Goal: Transaction & Acquisition: Obtain resource

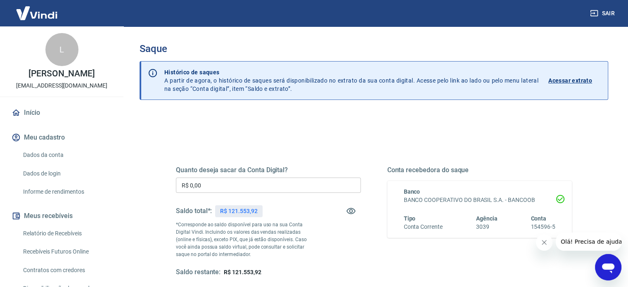
click at [215, 188] on input "R$ 0,00" at bounding box center [268, 184] width 185 height 15
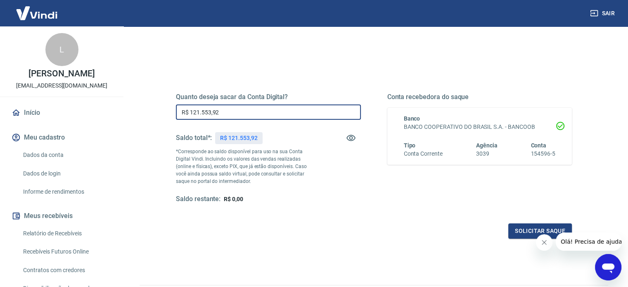
scroll to position [83, 0]
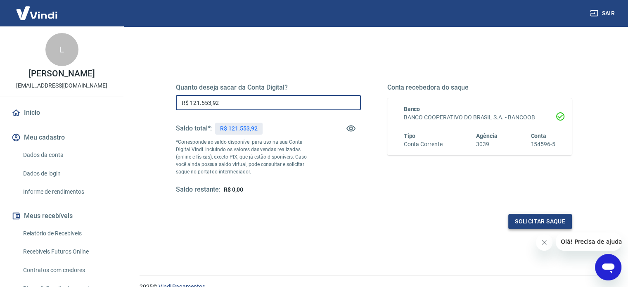
type input "R$ 121.553,92"
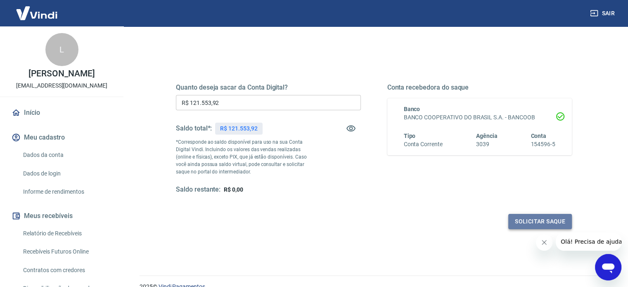
click at [541, 221] on button "Solicitar saque" at bounding box center [540, 221] width 64 height 15
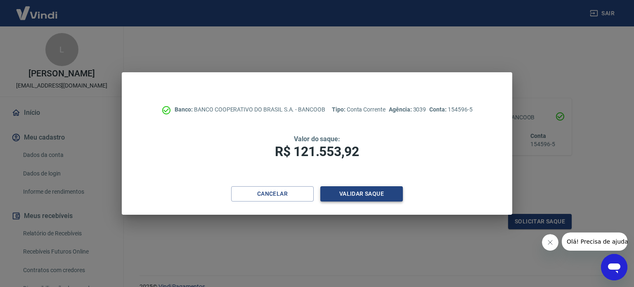
click at [359, 193] on button "Validar saque" at bounding box center [361, 193] width 83 height 15
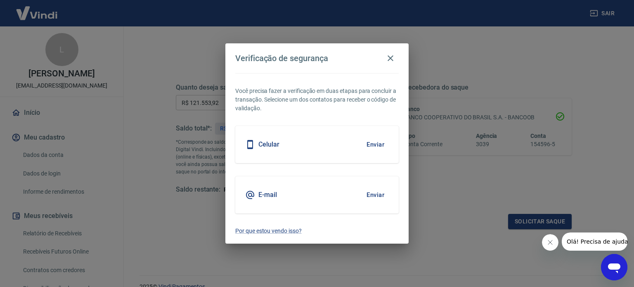
click at [378, 195] on button "Enviar" at bounding box center [375, 194] width 27 height 17
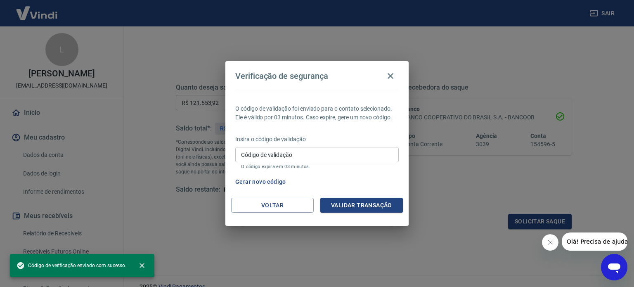
click at [333, 153] on input "Código de validação" at bounding box center [316, 154] width 163 height 15
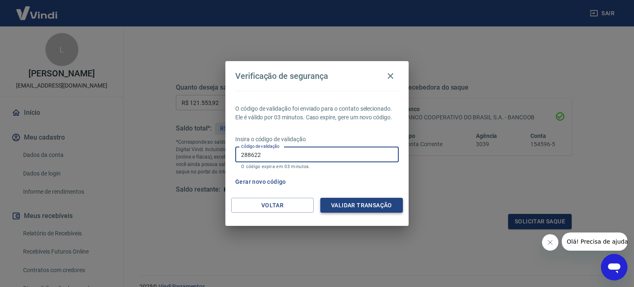
type input "288622"
click at [357, 206] on button "Validar transação" at bounding box center [361, 205] width 83 height 15
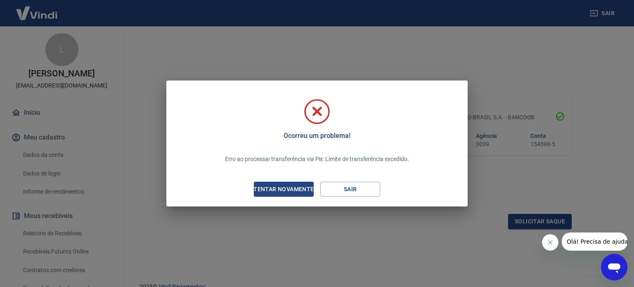
click at [283, 186] on div "Tentar novamente" at bounding box center [283, 189] width 80 height 10
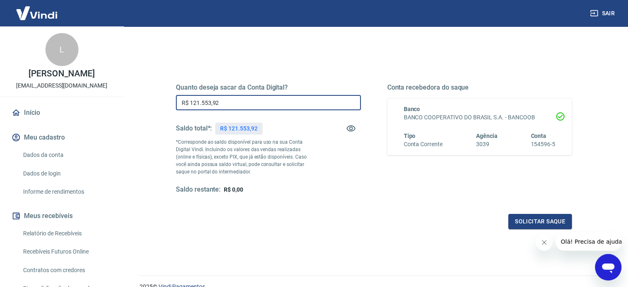
drag, startPoint x: 234, startPoint y: 105, endPoint x: 119, endPoint y: 92, distance: 115.5
click at [122, 98] on div "Sair L [PERSON_NAME] [EMAIL_ADDRESS][DOMAIN_NAME] Início Meu cadastro Dados da …" at bounding box center [314, 60] width 628 height 287
type input "R$ 50.000,00"
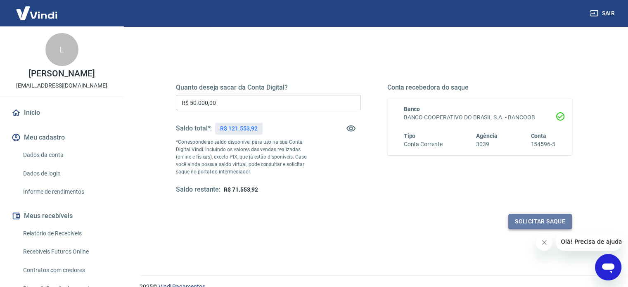
click at [543, 222] on button "Solicitar saque" at bounding box center [540, 221] width 64 height 15
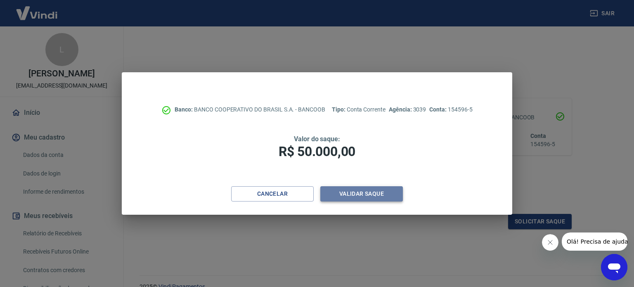
click at [360, 193] on button "Validar saque" at bounding box center [361, 193] width 83 height 15
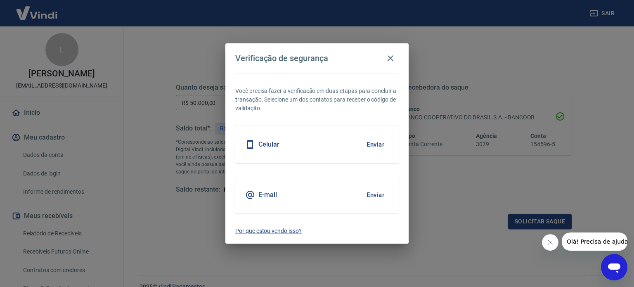
click at [377, 193] on button "Enviar" at bounding box center [375, 194] width 27 height 17
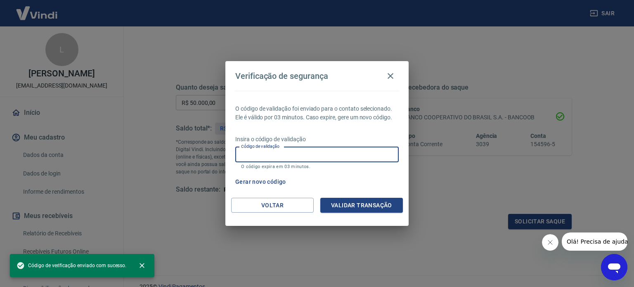
click at [352, 159] on input "Código de validação" at bounding box center [316, 154] width 163 height 15
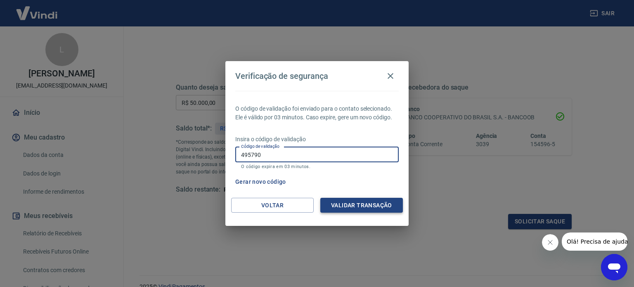
type input "495790"
click at [369, 203] on button "Validar transação" at bounding box center [361, 205] width 83 height 15
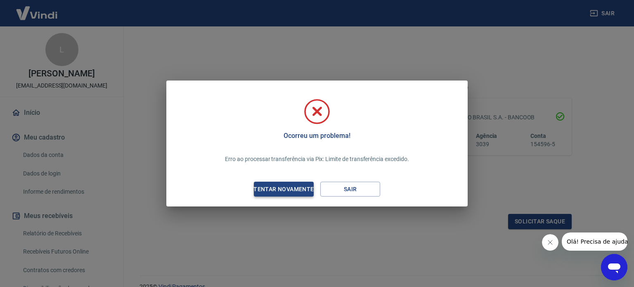
click at [284, 191] on div "Tentar novamente" at bounding box center [283, 189] width 80 height 10
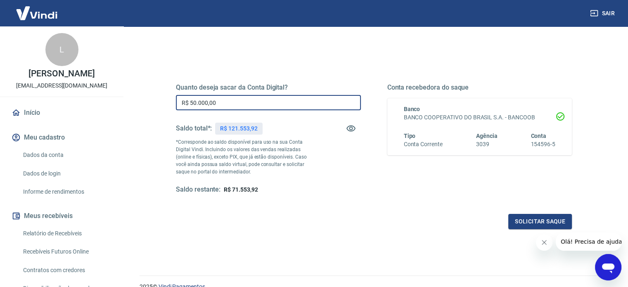
drag, startPoint x: 223, startPoint y: 106, endPoint x: 121, endPoint y: 104, distance: 101.9
click at [121, 104] on div "Sair L [PERSON_NAME] [EMAIL_ADDRESS][DOMAIN_NAME] Início Meu cadastro Dados da …" at bounding box center [314, 60] width 628 height 287
type input "R$ 40.000,00"
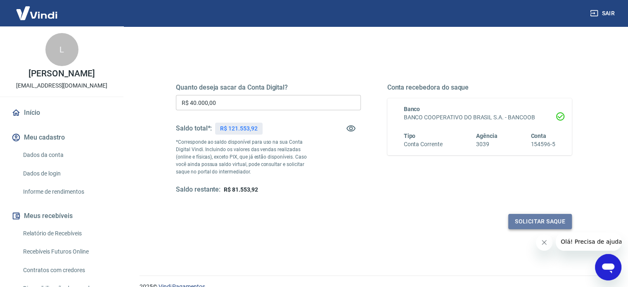
click at [549, 220] on button "Solicitar saque" at bounding box center [540, 221] width 64 height 15
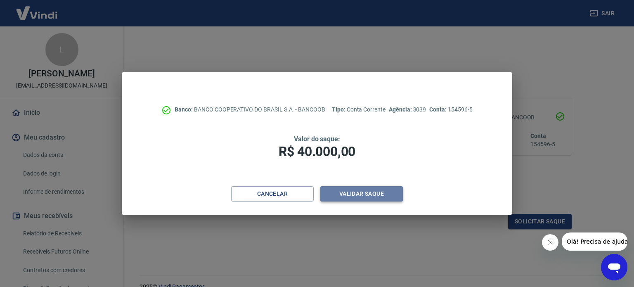
click at [361, 192] on button "Validar saque" at bounding box center [361, 193] width 83 height 15
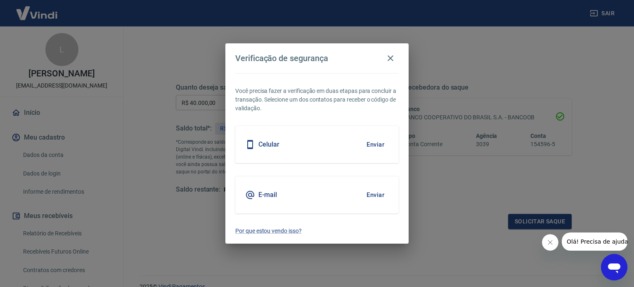
click at [373, 194] on button "Enviar" at bounding box center [375, 194] width 27 height 17
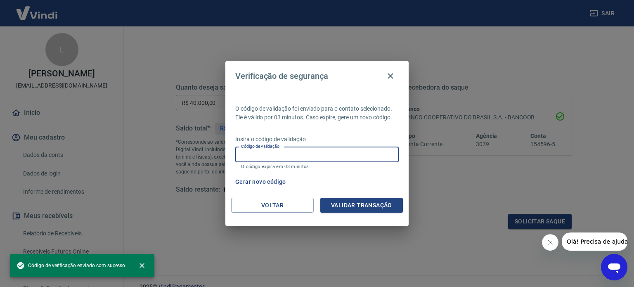
click at [342, 153] on input "Código de validação" at bounding box center [316, 154] width 163 height 15
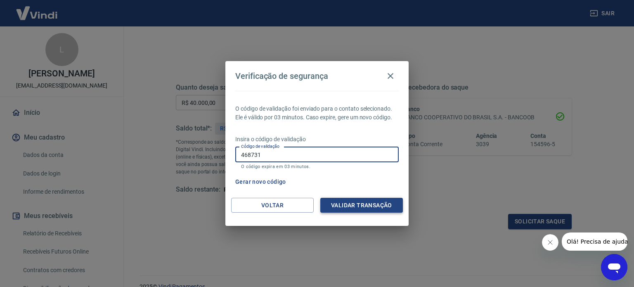
type input "468731"
click at [361, 204] on button "Validar transação" at bounding box center [361, 205] width 83 height 15
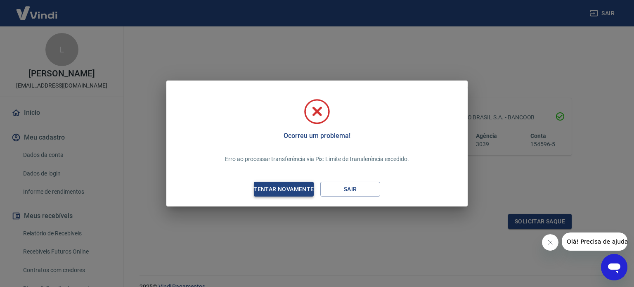
click at [285, 189] on div "Tentar novamente" at bounding box center [283, 189] width 80 height 10
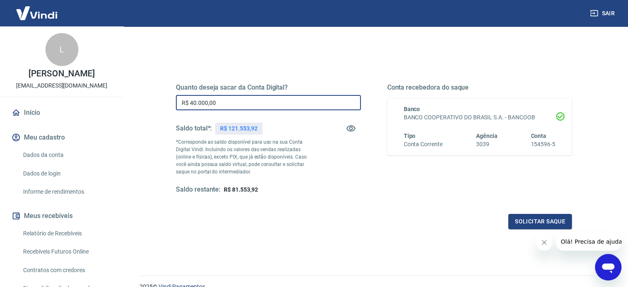
drag, startPoint x: 218, startPoint y: 102, endPoint x: 173, endPoint y: 89, distance: 46.6
click at [169, 97] on div "Quanto deseja sacar da Conta Digital? R$ 40.000,00 ​ Saldo total*: R$ 121.553,9…" at bounding box center [373, 143] width 415 height 192
type input "R$ 39.999,00"
click at [540, 219] on button "Solicitar saque" at bounding box center [540, 221] width 64 height 15
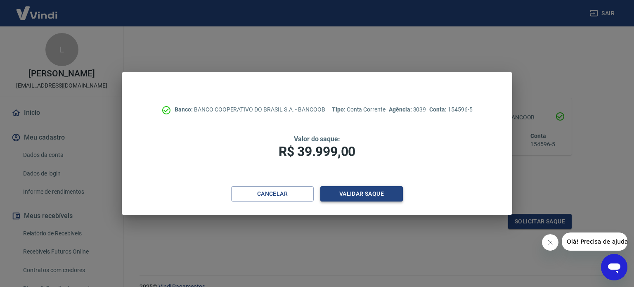
click at [373, 194] on button "Validar saque" at bounding box center [361, 193] width 83 height 15
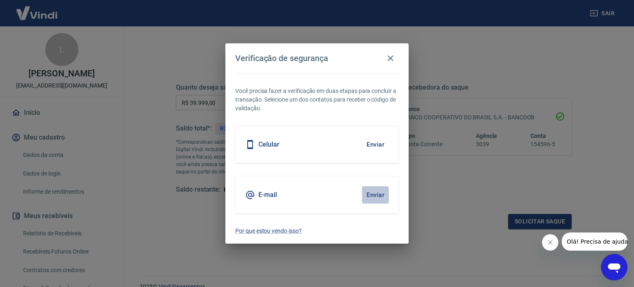
click at [377, 192] on button "Enviar" at bounding box center [375, 194] width 27 height 17
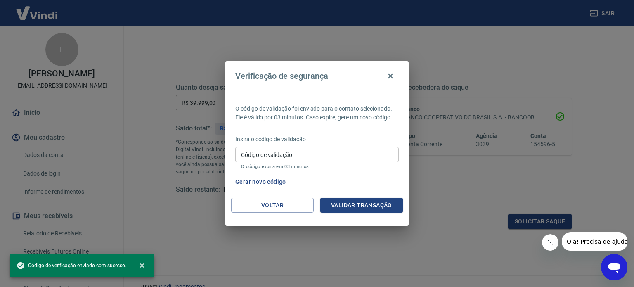
click at [346, 155] on input "Código de validação" at bounding box center [316, 154] width 163 height 15
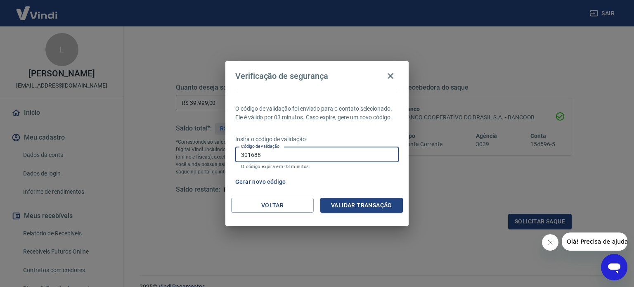
type input "301688"
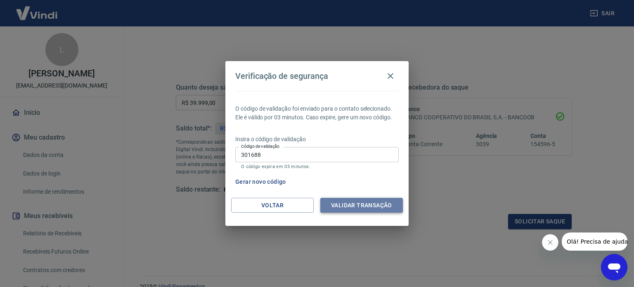
click at [375, 205] on button "Validar transação" at bounding box center [361, 205] width 83 height 15
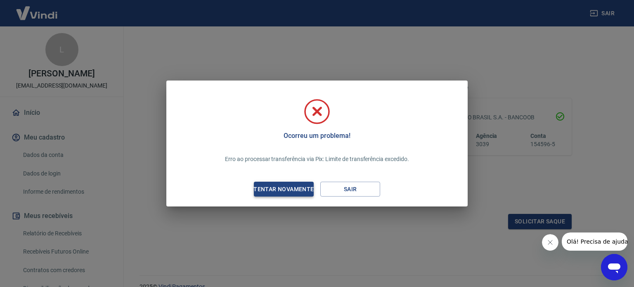
click at [288, 188] on div "Tentar novamente" at bounding box center [283, 189] width 80 height 10
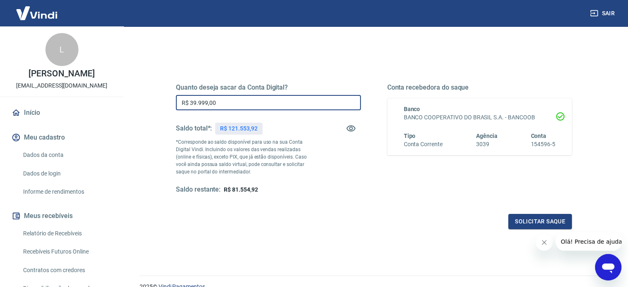
drag, startPoint x: 253, startPoint y: 101, endPoint x: 175, endPoint y: 101, distance: 78.0
click at [175, 101] on div "Quanto deseja sacar da Conta Digital? R$ 39.999,00 ​ Saldo total*: R$ 121.553,9…" at bounding box center [373, 143] width 415 height 192
type input "R$ 35.000,00"
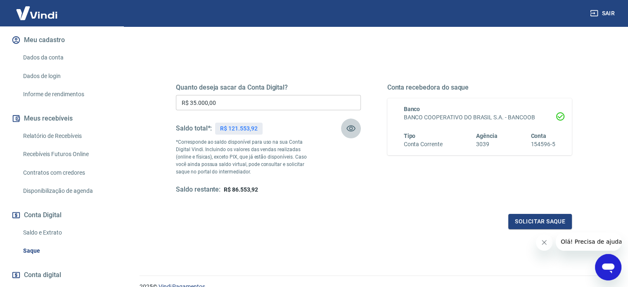
scroll to position [144, 0]
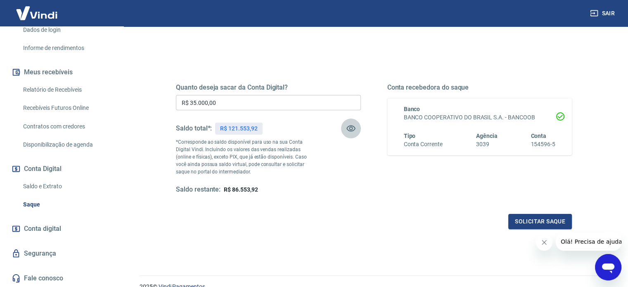
click at [51, 278] on link "Fale conosco" at bounding box center [62, 278] width 104 height 18
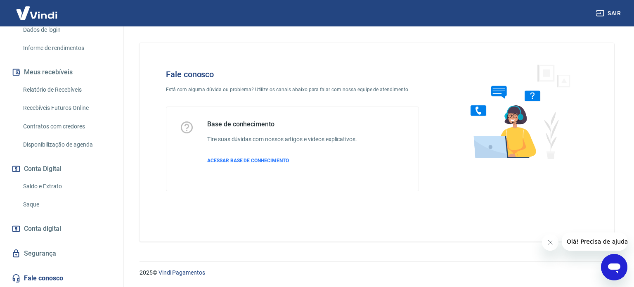
click at [259, 160] on span "ACESSAR BASE DE CONHECIMENTO" at bounding box center [248, 161] width 82 height 6
click at [34, 201] on link "Saque" at bounding box center [67, 204] width 94 height 17
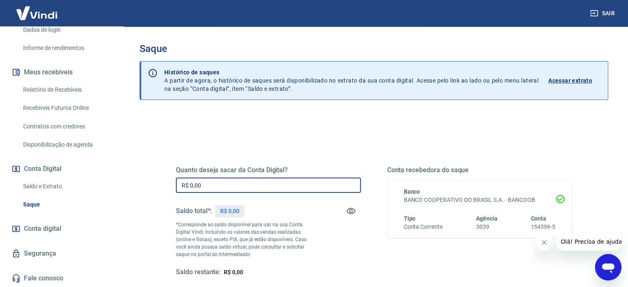
click at [219, 184] on input "R$ 0,00" at bounding box center [268, 184] width 185 height 15
click at [36, 187] on link "Saldo e Extrato" at bounding box center [67, 186] width 94 height 17
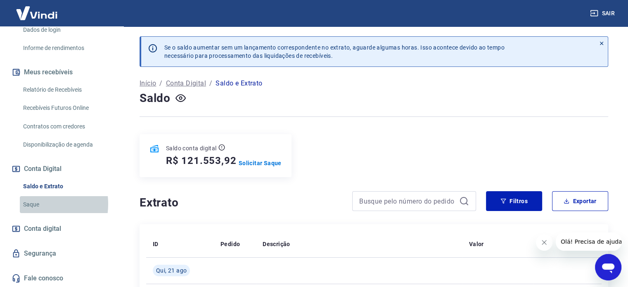
click at [33, 204] on link "Saque" at bounding box center [67, 204] width 94 height 17
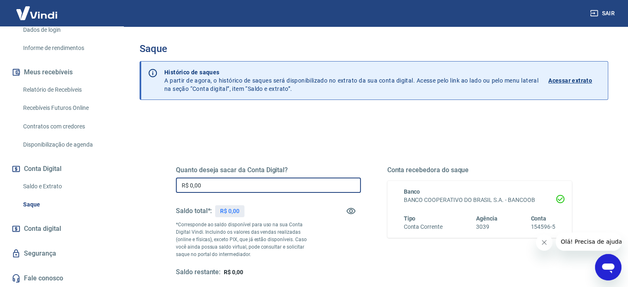
click at [211, 182] on input "R$ 0,00" at bounding box center [268, 184] width 185 height 15
type input "R$ 35.000,00"
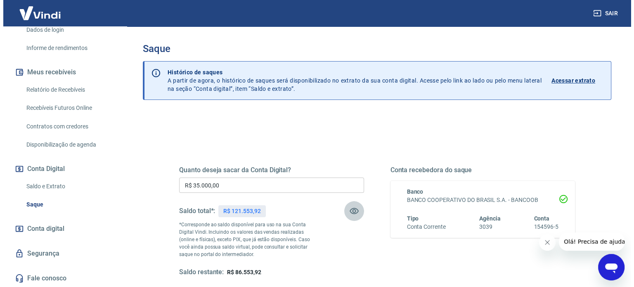
scroll to position [41, 0]
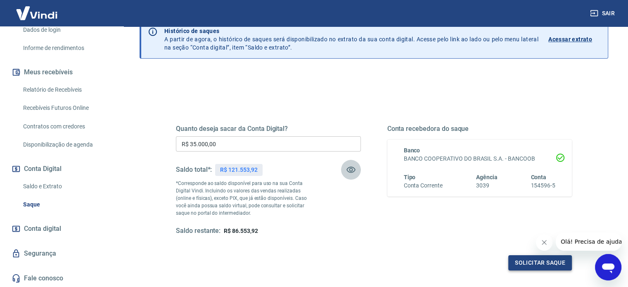
click at [543, 264] on button "Solicitar saque" at bounding box center [540, 262] width 64 height 15
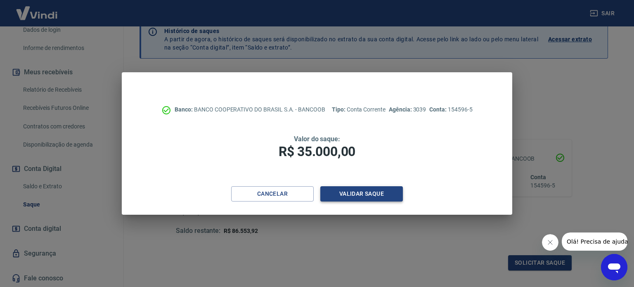
click at [371, 194] on button "Validar saque" at bounding box center [361, 193] width 83 height 15
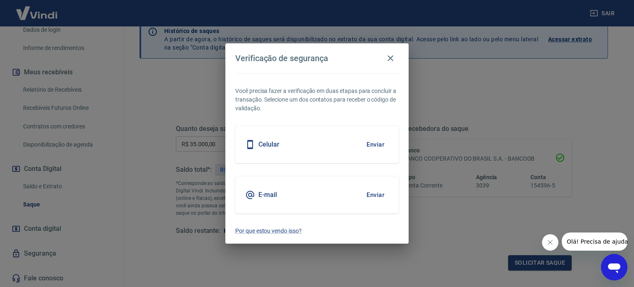
click at [378, 189] on button "Enviar" at bounding box center [375, 194] width 27 height 17
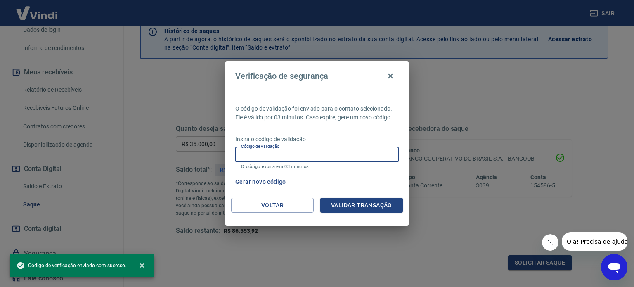
click at [288, 157] on input "Código de validação" at bounding box center [316, 154] width 163 height 15
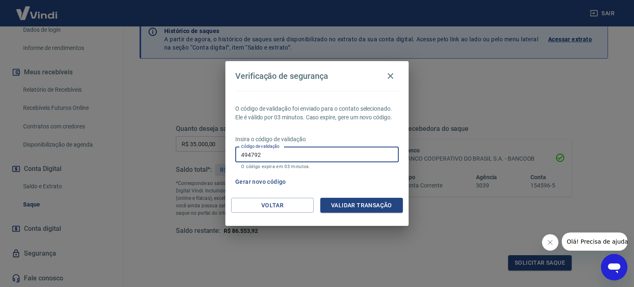
type input "494792"
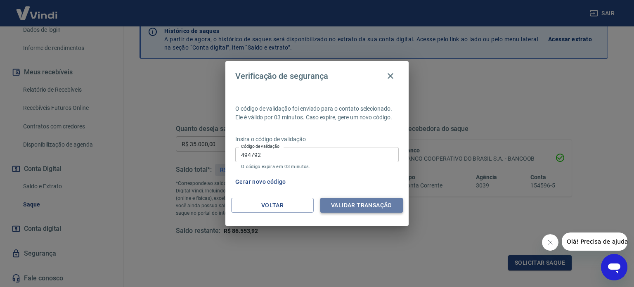
click at [379, 206] on button "Validar transação" at bounding box center [361, 205] width 83 height 15
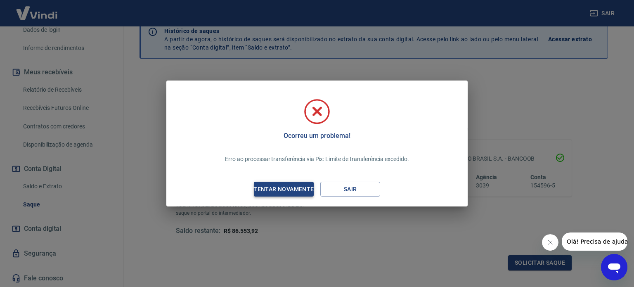
click at [290, 186] on div "Tentar novamente" at bounding box center [283, 189] width 80 height 10
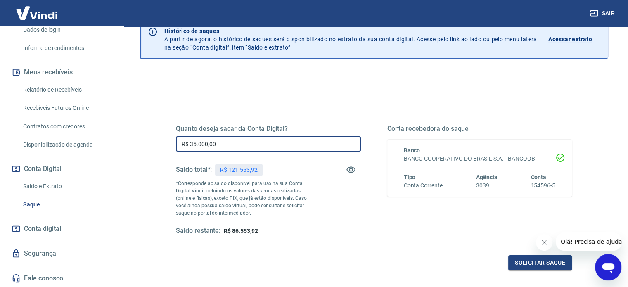
drag, startPoint x: 248, startPoint y: 146, endPoint x: 132, endPoint y: 140, distance: 115.3
click at [132, 140] on div "Saque Histórico de saques A partir de agora, o histórico de saques será disponi…" at bounding box center [374, 145] width 488 height 321
type input "R$ 30.000,00"
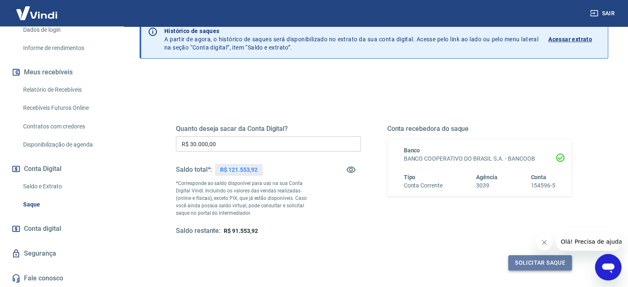
click at [538, 263] on button "Solicitar saque" at bounding box center [540, 262] width 64 height 15
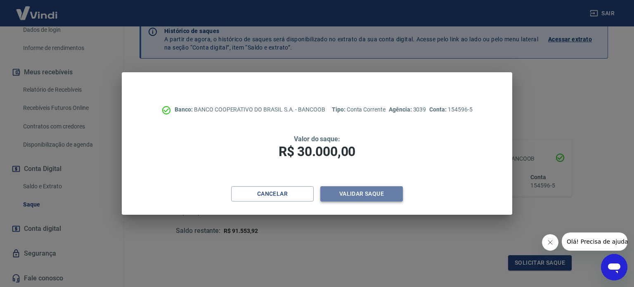
click at [384, 189] on button "Validar saque" at bounding box center [361, 193] width 83 height 15
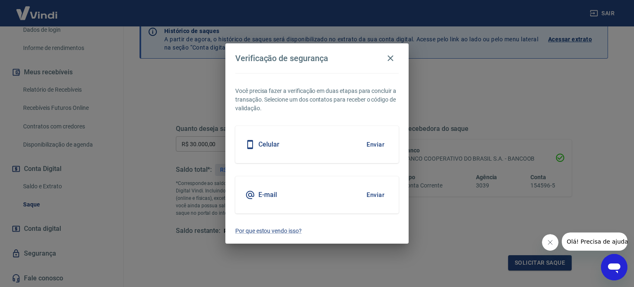
click at [380, 193] on button "Enviar" at bounding box center [375, 194] width 27 height 17
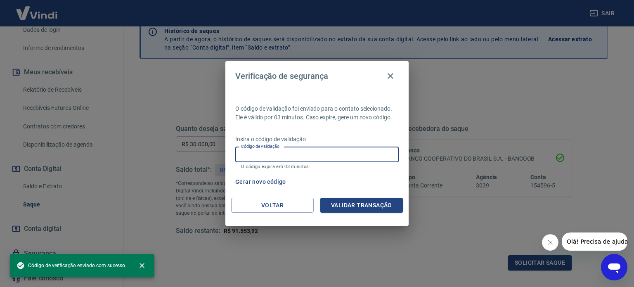
click at [309, 156] on input "Código de validação" at bounding box center [316, 154] width 163 height 15
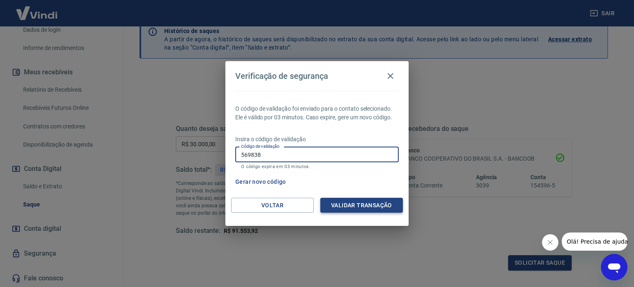
type input "569838"
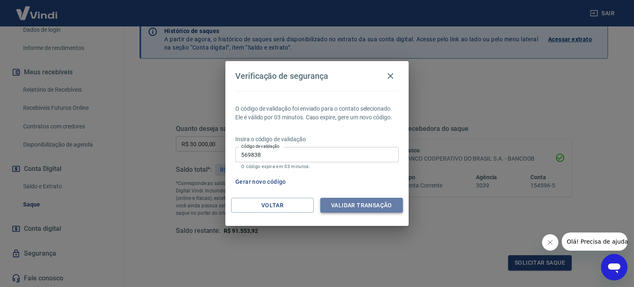
click at [368, 203] on button "Validar transação" at bounding box center [361, 205] width 83 height 15
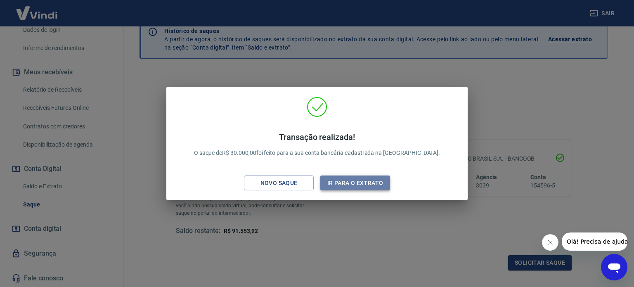
click at [362, 182] on button "Ir para o extrato" at bounding box center [355, 182] width 70 height 15
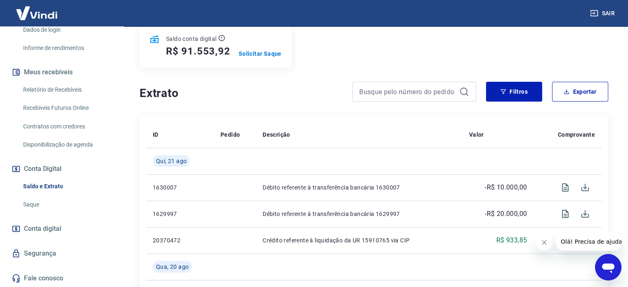
scroll to position [124, 0]
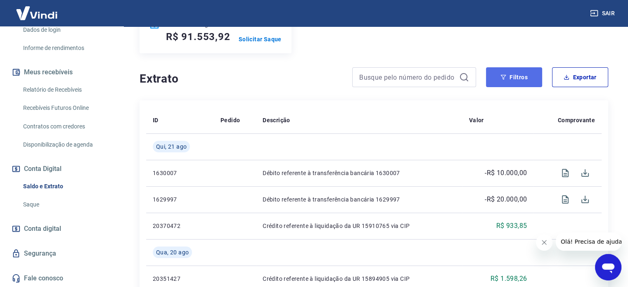
click at [522, 74] on button "Filtros" at bounding box center [514, 77] width 56 height 20
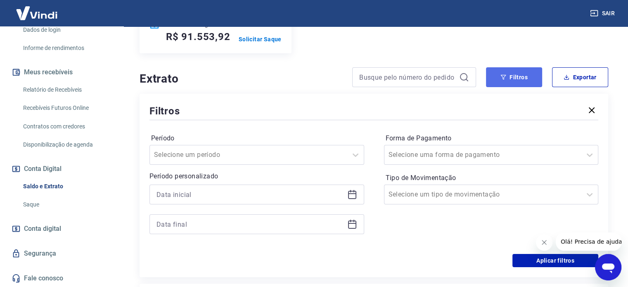
click at [522, 74] on button "Filtros" at bounding box center [514, 77] width 56 height 20
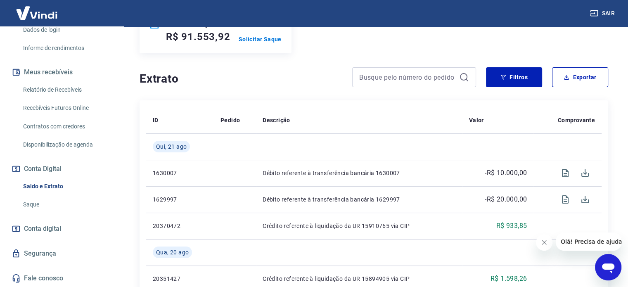
click at [463, 76] on icon at bounding box center [464, 77] width 10 height 10
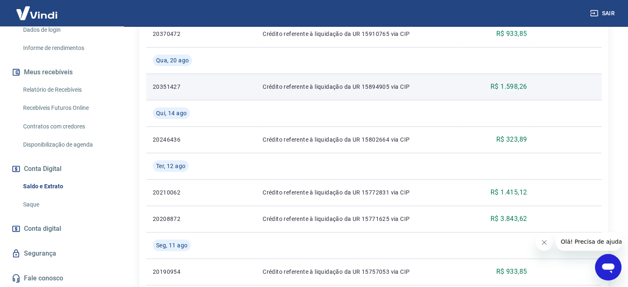
scroll to position [330, 0]
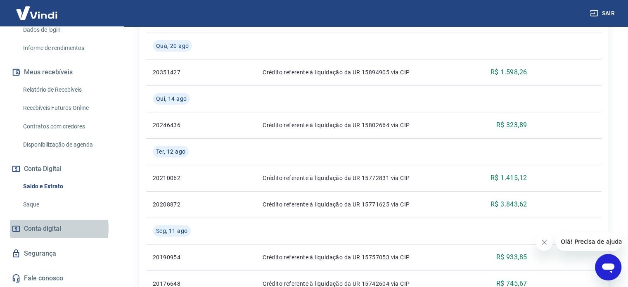
click at [48, 228] on span "Conta digital" at bounding box center [42, 229] width 37 height 12
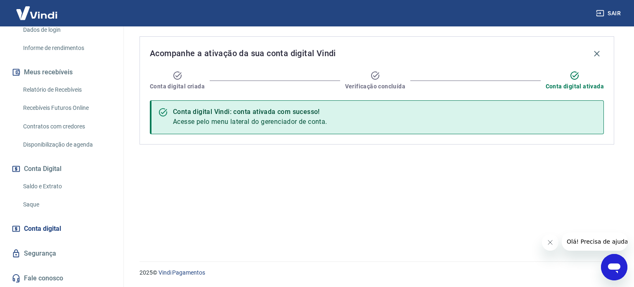
click at [32, 205] on link "Saque" at bounding box center [67, 204] width 94 height 17
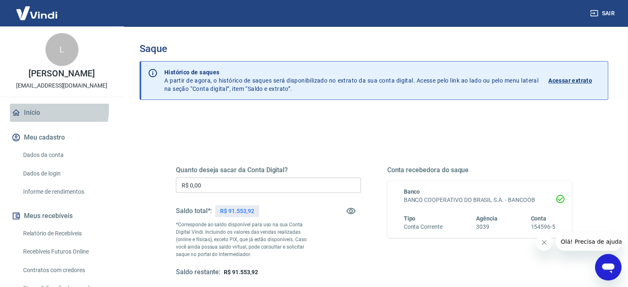
click at [35, 108] on link "Início" at bounding box center [62, 113] width 104 height 18
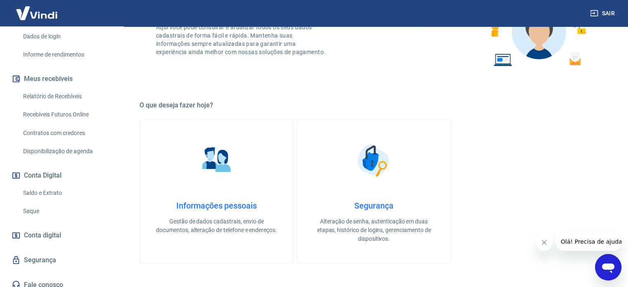
scroll to position [144, 0]
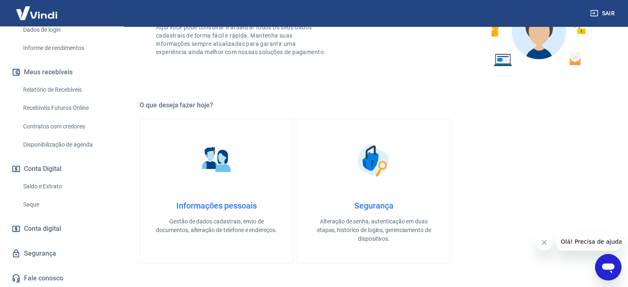
click at [41, 168] on button "Conta Digital" at bounding box center [62, 169] width 104 height 18
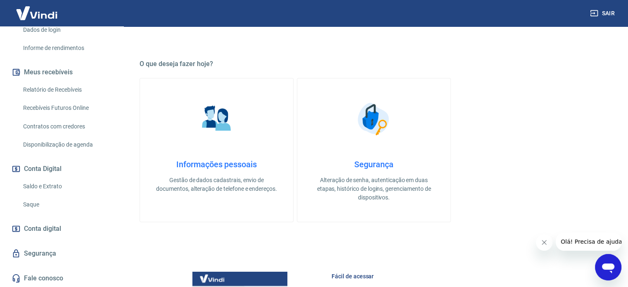
click at [391, 186] on p "Alteração de senha, autenticação em duas etapas, histórico de logins, gerenciam…" at bounding box center [373, 189] width 127 height 26
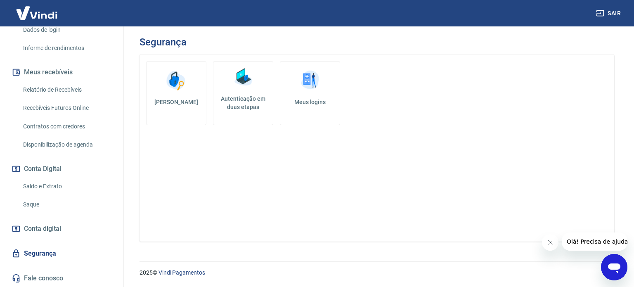
click at [309, 79] on img at bounding box center [309, 80] width 25 height 25
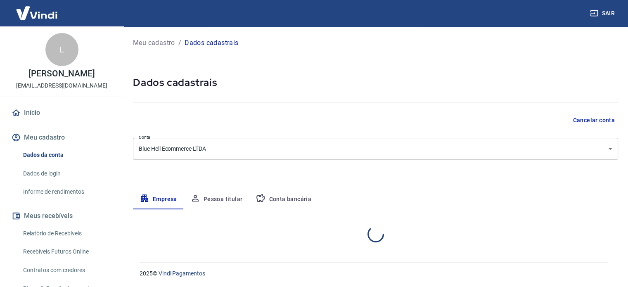
select select "SC"
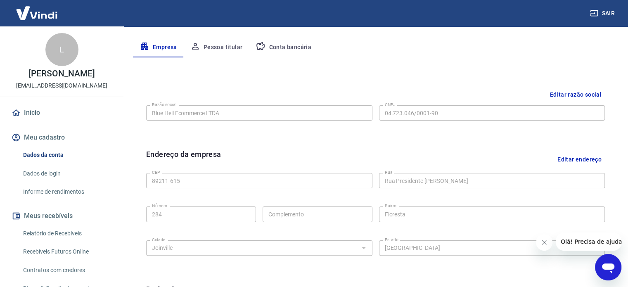
scroll to position [143, 0]
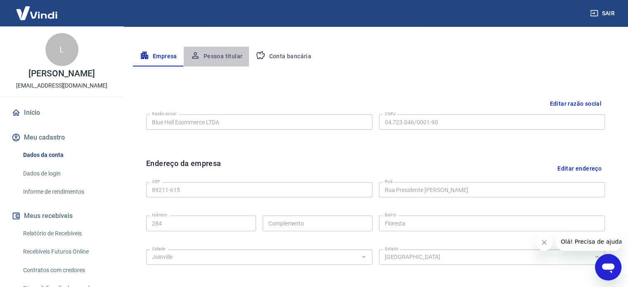
click at [224, 56] on button "Pessoa titular" at bounding box center [217, 57] width 66 height 20
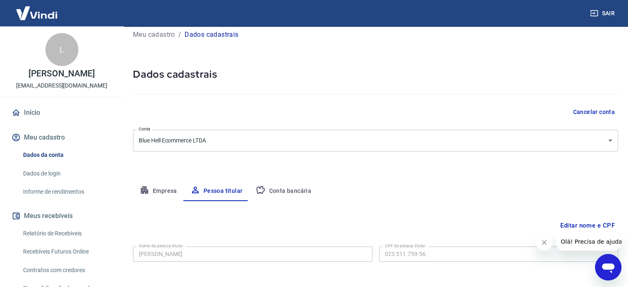
scroll to position [43, 0]
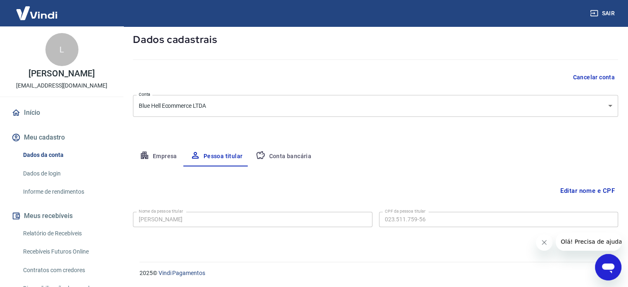
click at [299, 155] on button "Conta bancária" at bounding box center [283, 156] width 69 height 20
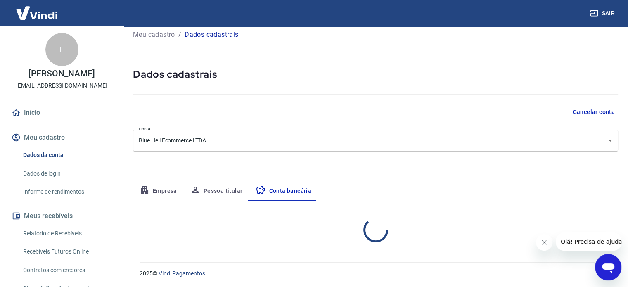
select select "1"
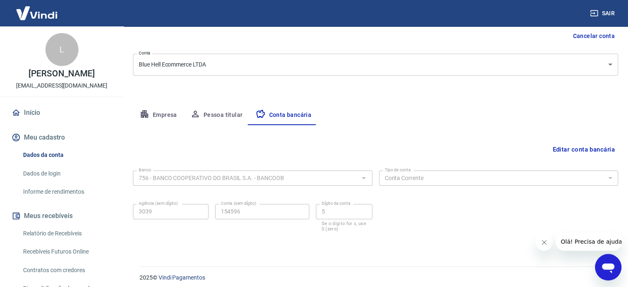
scroll to position [89, 0]
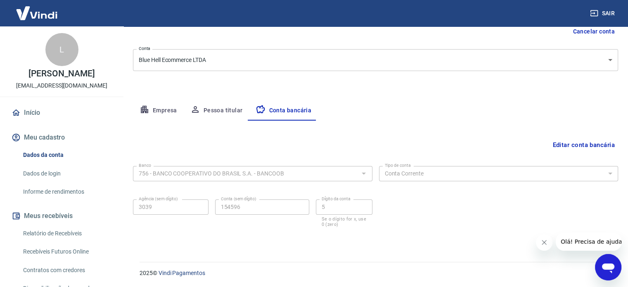
click at [26, 110] on link "Início" at bounding box center [62, 113] width 104 height 18
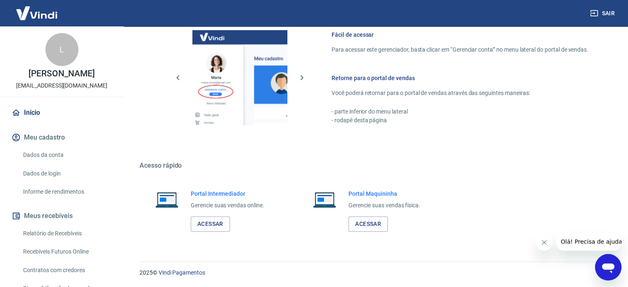
scroll to position [364, 0]
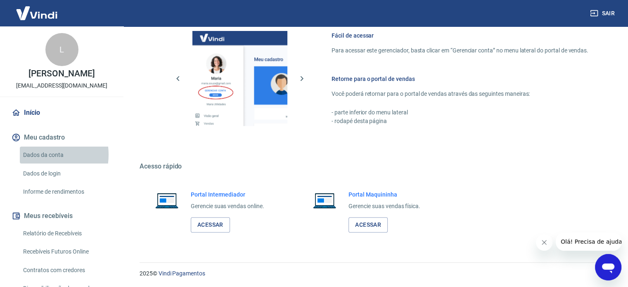
click at [35, 154] on link "Dados da conta" at bounding box center [67, 154] width 94 height 17
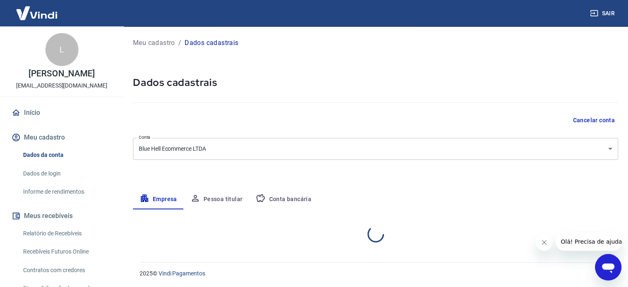
select select "SC"
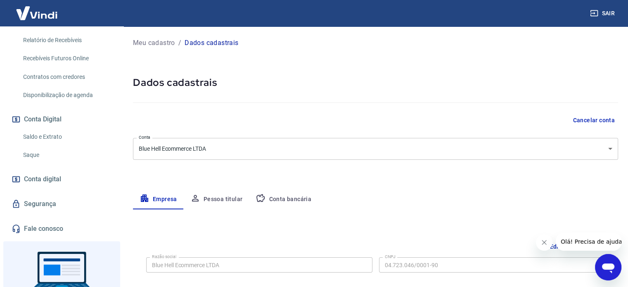
scroll to position [206, 0]
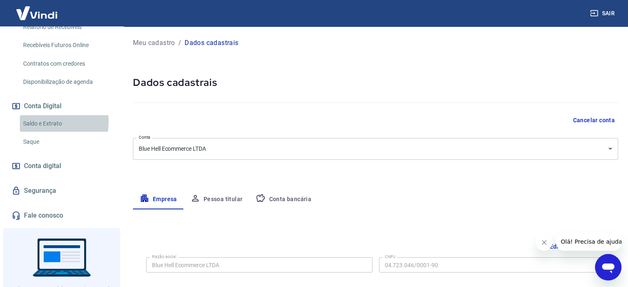
click at [35, 121] on link "Saldo e Extrato" at bounding box center [67, 123] width 94 height 17
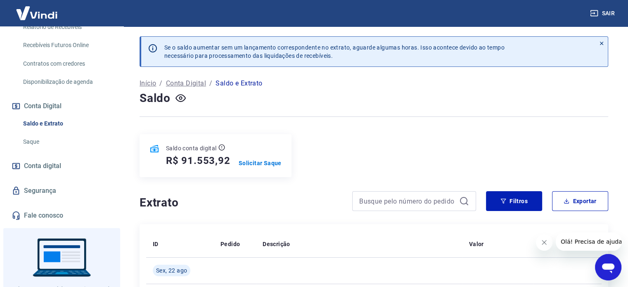
click at [35, 212] on link "Fale conosco" at bounding box center [62, 215] width 104 height 18
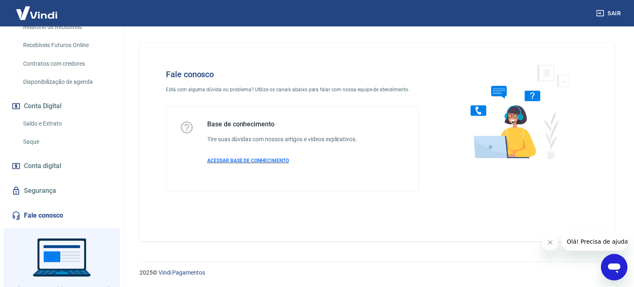
click at [259, 159] on span "ACESSAR BASE DE CONHECIMENTO" at bounding box center [248, 161] width 82 height 6
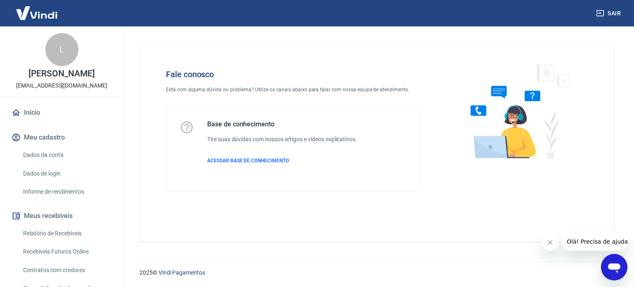
scroll to position [41, 0]
